Goal: Obtain resource: Download file/media

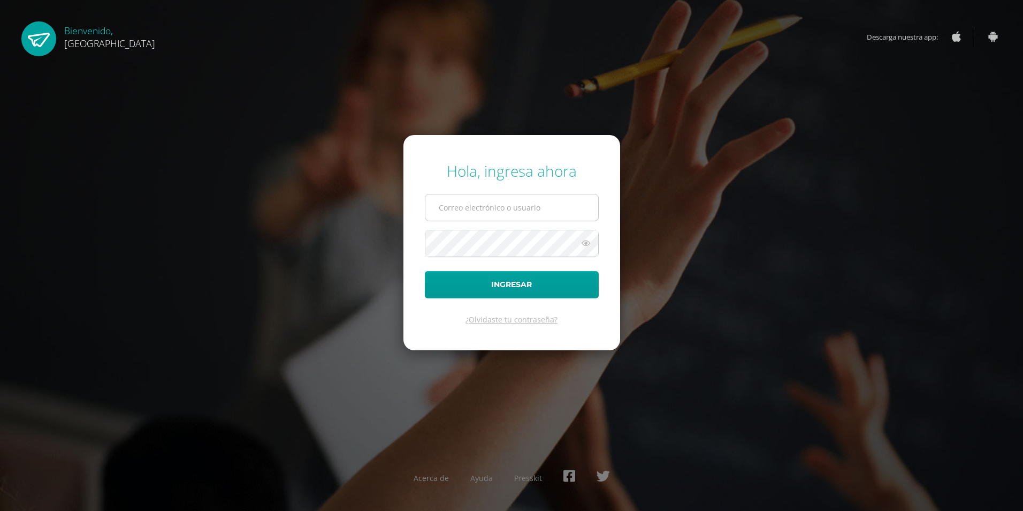
click at [475, 204] on input "text" at bounding box center [511, 207] width 173 height 26
type input "marcela.gonzalez@colegiobelga.edu.gt"
click at [515, 283] on button "Ingresar" at bounding box center [512, 284] width 174 height 27
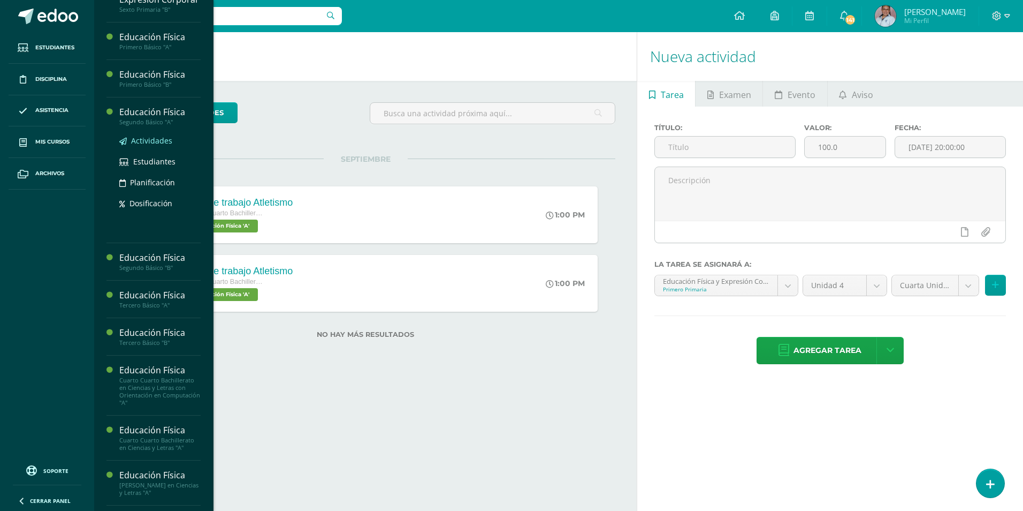
scroll to position [642, 0]
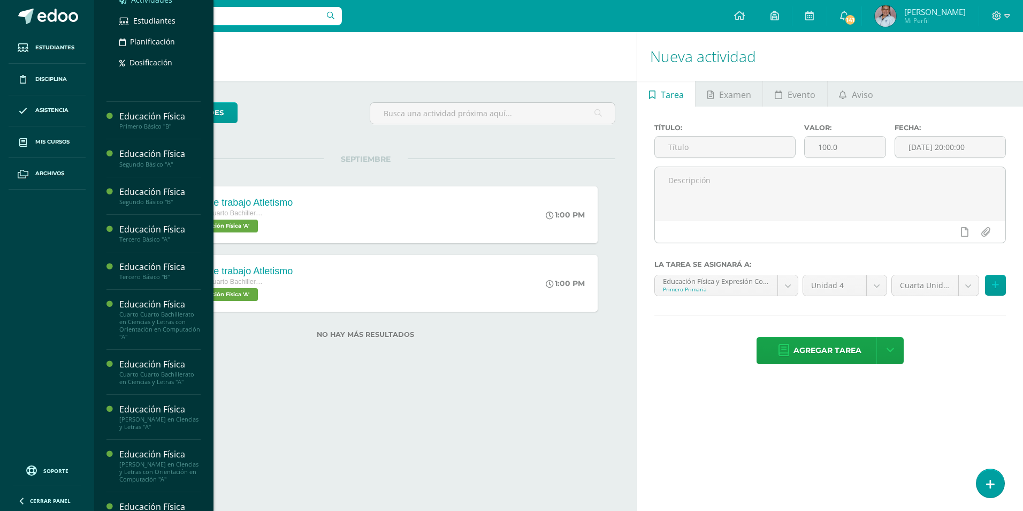
click at [151, 5] on span "Actividades" at bounding box center [151, 0] width 41 height 10
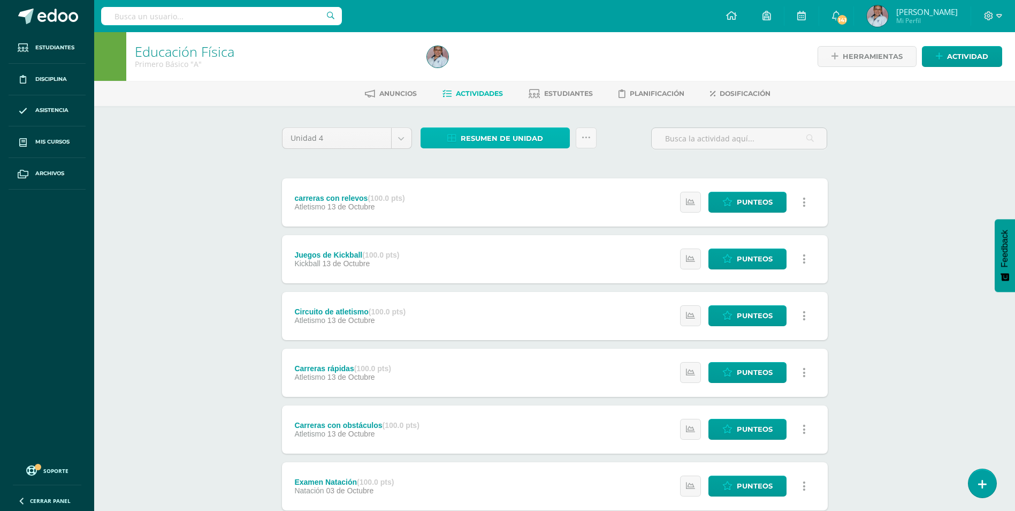
click at [498, 138] on span "Resumen de unidad" at bounding box center [502, 138] width 82 height 20
click at [503, 103] on link "Descargar como XLS" at bounding box center [496, 102] width 114 height 17
